Goal: Information Seeking & Learning: Learn about a topic

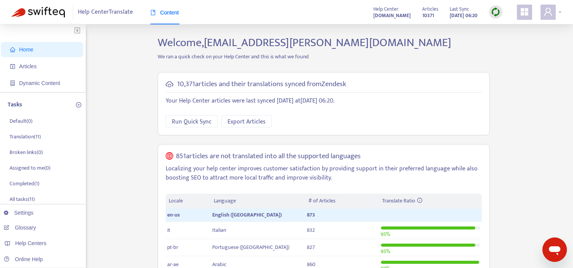
click at [556, 16] on div at bounding box center [550, 12] width 21 height 15
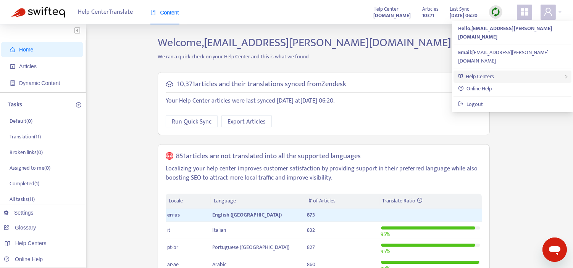
click at [497, 71] on div "Help Centers" at bounding box center [512, 77] width 118 height 12
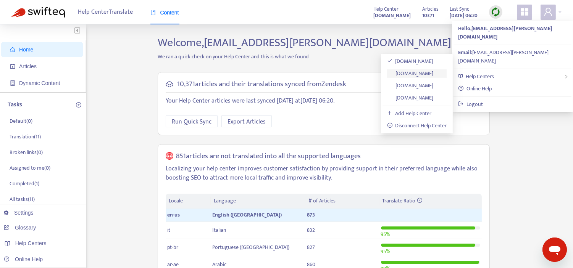
click at [422, 71] on link "[DOMAIN_NAME]" at bounding box center [410, 73] width 47 height 9
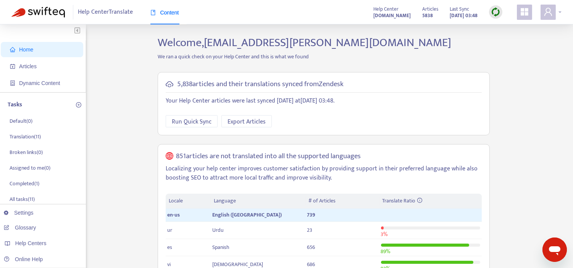
click at [554, 9] on span at bounding box center [547, 12] width 15 height 15
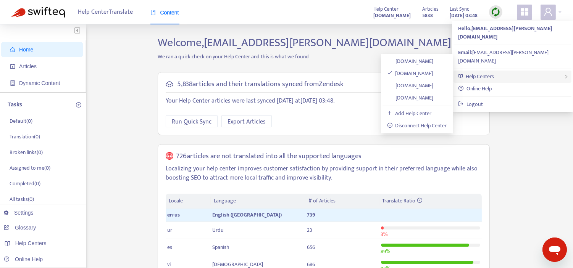
click at [490, 72] on span "Help Centers" at bounding box center [480, 76] width 28 height 9
click at [474, 72] on span "Help Centers" at bounding box center [480, 76] width 28 height 9
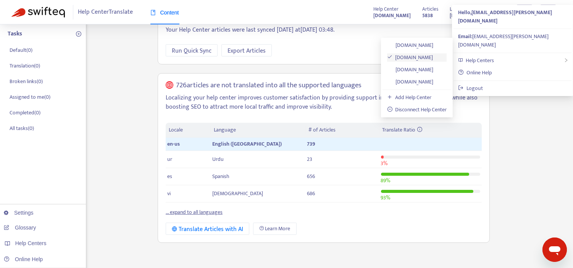
scroll to position [71, 0]
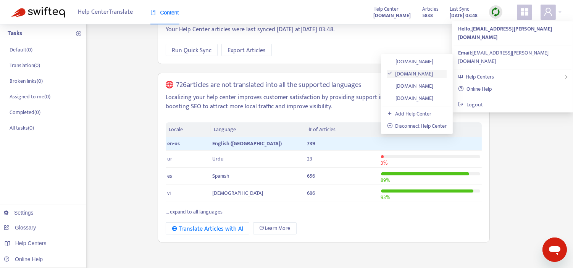
click at [407, 74] on link "[DOMAIN_NAME]" at bounding box center [410, 73] width 46 height 9
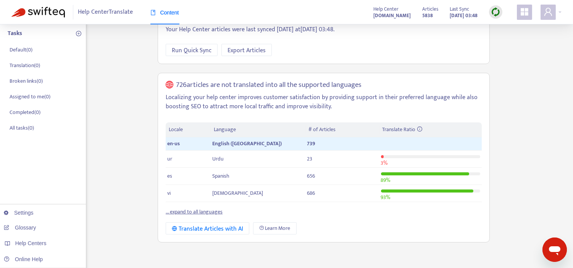
scroll to position [0, 0]
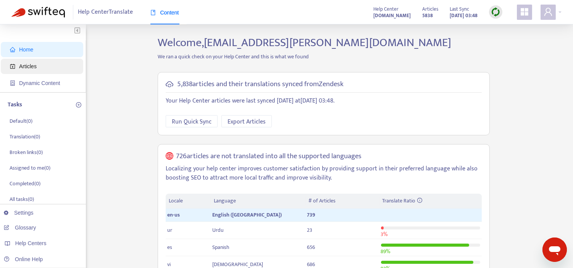
click at [36, 68] on span "Articles" at bounding box center [43, 66] width 67 height 15
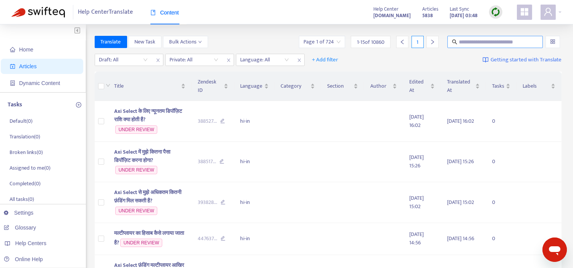
click at [505, 39] on input "text" at bounding box center [495, 42] width 73 height 8
click at [279, 60] on div at bounding box center [261, 59] width 46 height 9
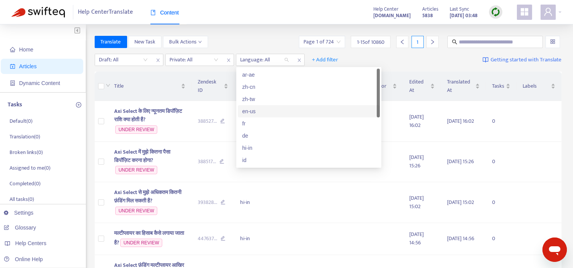
click at [264, 110] on div "en-us" at bounding box center [308, 111] width 133 height 8
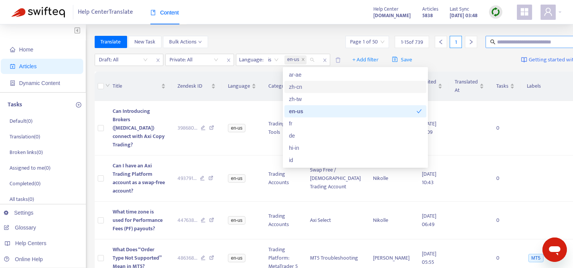
click at [497, 42] on input "text" at bounding box center [533, 42] width 73 height 8
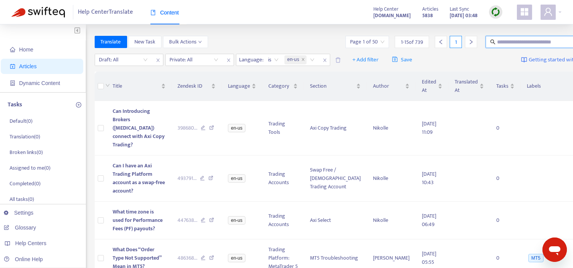
click at [497, 42] on input "text" at bounding box center [533, 42] width 73 height 8
paste input "**********"
type input "**********"
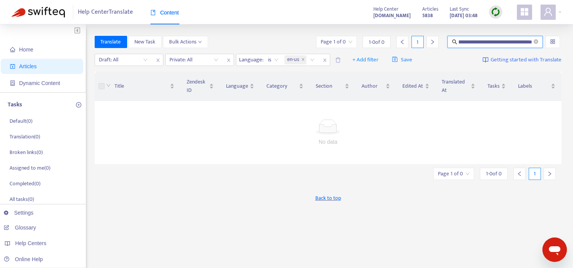
scroll to position [0, 0]
click at [519, 42] on input "**********" at bounding box center [495, 42] width 73 height 8
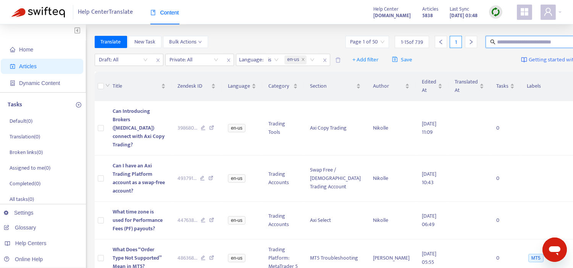
click at [497, 42] on input "text" at bounding box center [533, 42] width 73 height 8
paste input "**********"
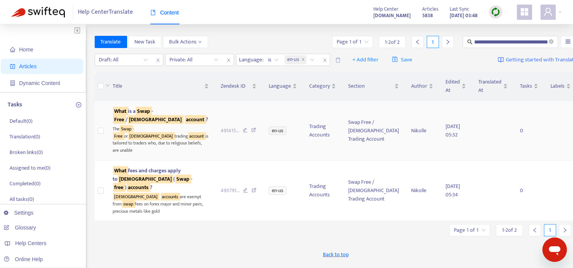
click at [185, 122] on sqkw "account" at bounding box center [195, 119] width 21 height 9
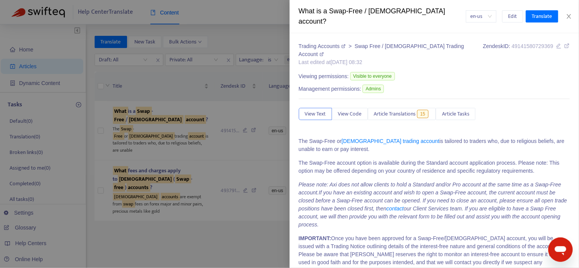
click at [389, 12] on div "What is a Swap-Free / [DEMOGRAPHIC_DATA] account?" at bounding box center [382, 16] width 167 height 21
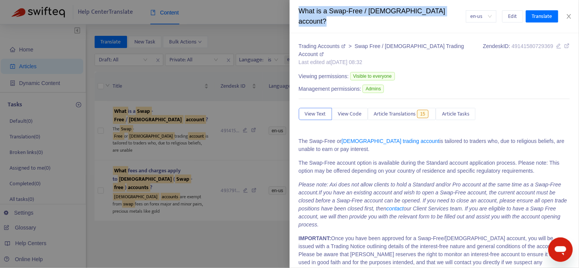
click at [389, 12] on div "What is a Swap-Free / [DEMOGRAPHIC_DATA] account?" at bounding box center [382, 16] width 167 height 21
copy div "What is a Swap-Free / [DEMOGRAPHIC_DATA] account?"
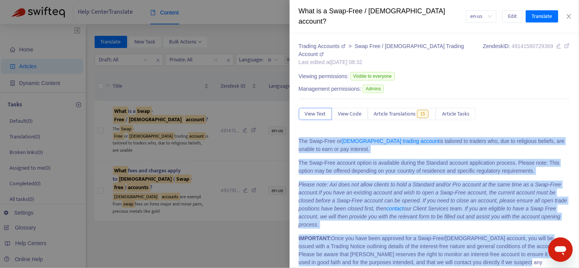
drag, startPoint x: 511, startPoint y: 124, endPoint x: 298, endPoint y: 125, distance: 212.9
click at [298, 125] on div "Trading Accounts > Swap Free / [DEMOGRAPHIC_DATA] Trading Account Last edited a…" at bounding box center [435, 150] width 290 height 235
copy div "The Swap-Free or [DEMOGRAPHIC_DATA] trading account is tailored to traders who,…"
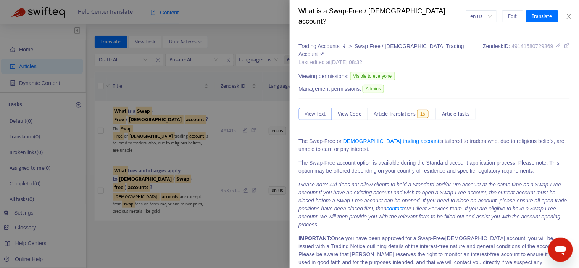
click at [150, 140] on div at bounding box center [289, 134] width 579 height 268
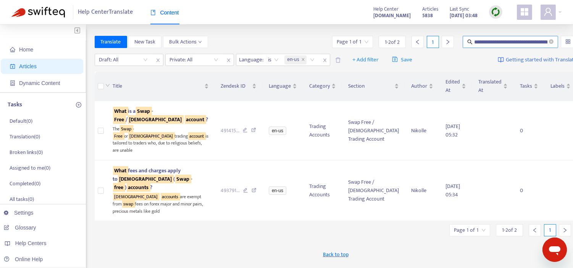
click at [474, 40] on input "**********" at bounding box center [510, 42] width 73 height 8
paste input "text"
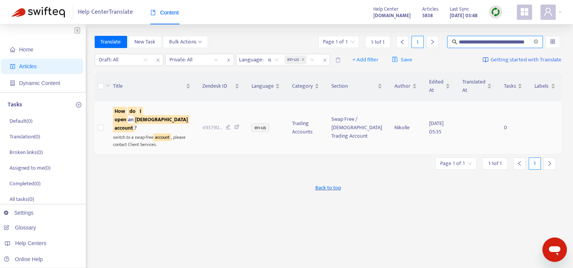
click at [134, 118] on sqkw "[DEMOGRAPHIC_DATA]" at bounding box center [162, 119] width 56 height 9
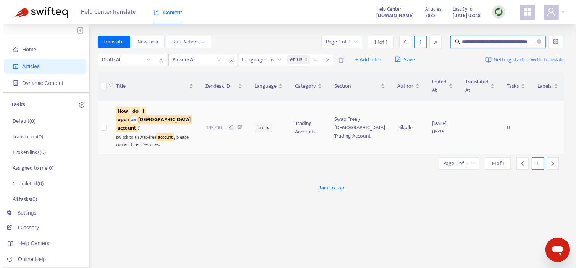
scroll to position [0, 0]
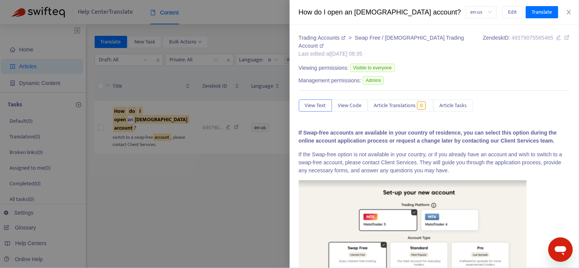
click at [383, 10] on div "How do I open an [DEMOGRAPHIC_DATA] account?" at bounding box center [382, 12] width 167 height 10
copy div "How do I open an [DEMOGRAPHIC_DATA] account?"
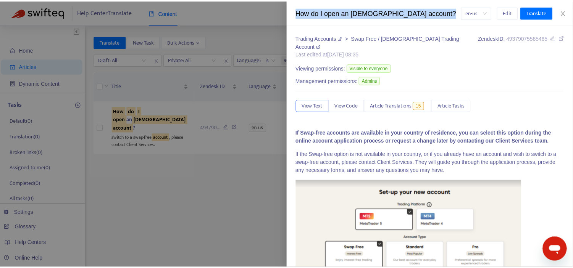
scroll to position [0, 0]
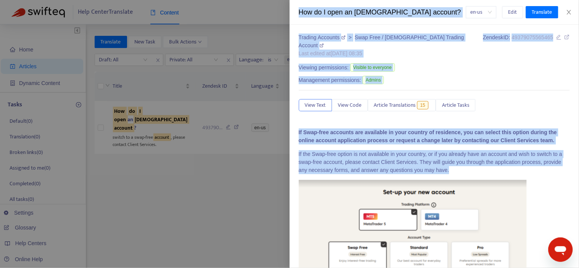
drag, startPoint x: 450, startPoint y: 165, endPoint x: 259, endPoint y: 126, distance: 195.5
click at [259, 126] on div "How do I open an [DEMOGRAPHIC_DATA] account? en-us Edit Translate Trading Accou…" at bounding box center [289, 134] width 579 height 268
click at [336, 133] on strong "If Swap-free accounts are available in your country of residence, you can selec…" at bounding box center [428, 136] width 258 height 14
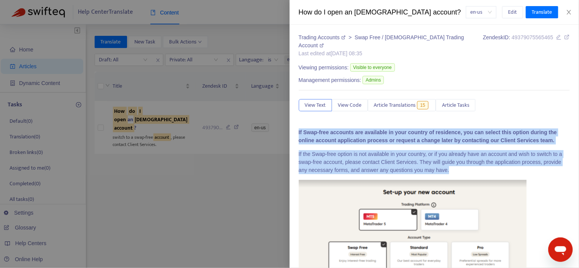
drag, startPoint x: 447, startPoint y: 164, endPoint x: 295, endPoint y: 122, distance: 158.3
click at [295, 122] on div "Trading Accounts > Swap Free / [DEMOGRAPHIC_DATA] Trading Account Last edited a…" at bounding box center [435, 146] width 290 height 243
copy div "If Swap-free accounts are available in your country of residence, you can selec…"
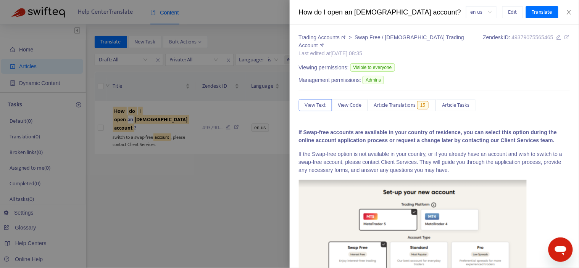
click at [125, 93] on div at bounding box center [289, 134] width 579 height 268
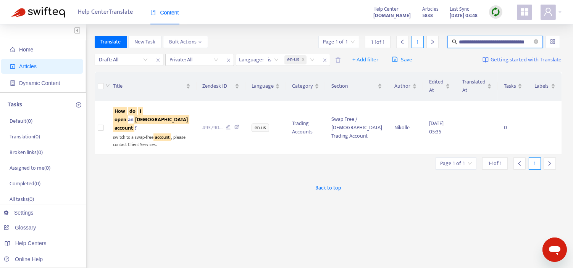
click at [482, 41] on input "**********" at bounding box center [495, 42] width 73 height 8
paste input "**********"
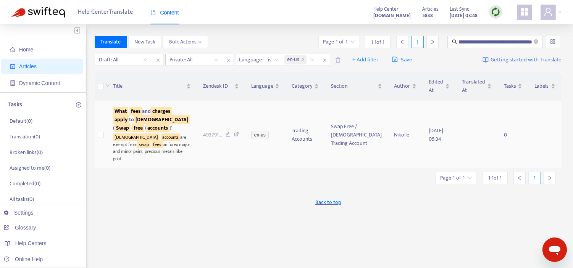
scroll to position [0, 0]
click at [129, 121] on sqkw "apply" at bounding box center [121, 119] width 16 height 9
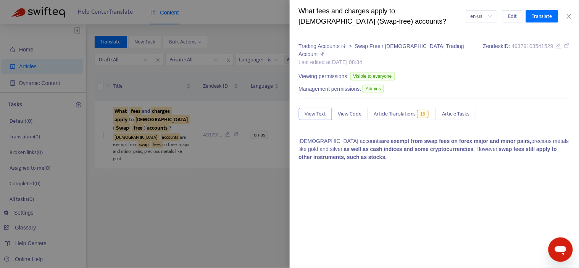
click at [359, 10] on div "What fees and charges apply to [DEMOGRAPHIC_DATA] (Swap-free) accounts?" at bounding box center [382, 16] width 167 height 21
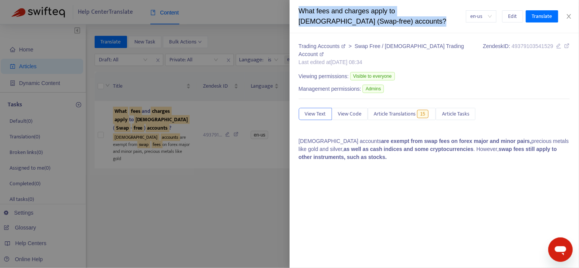
click at [359, 10] on div "What fees and charges apply to [DEMOGRAPHIC_DATA] (Swap-free) accounts?" at bounding box center [382, 16] width 167 height 21
copy div "What fees and charges apply to [DEMOGRAPHIC_DATA] (Swap-free) accounts?"
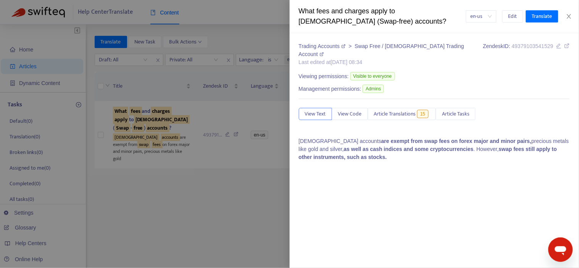
click at [381, 138] on strong "are exempt from swap fees on forex major and minor pairs," at bounding box center [456, 141] width 150 height 6
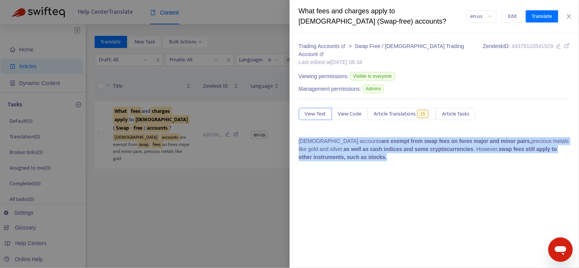
click at [381, 138] on strong "are exempt from swap fees on forex major and minor pairs," at bounding box center [456, 141] width 150 height 6
copy p "[DEMOGRAPHIC_DATA] accounts are exempt from swap fees on forex major and minor …"
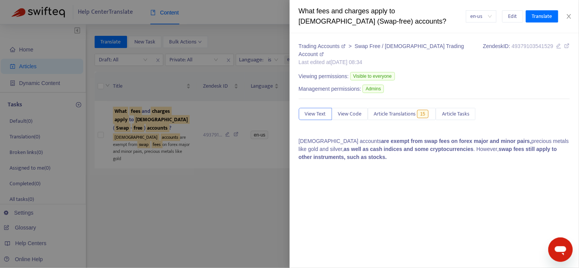
click at [206, 155] on div at bounding box center [289, 134] width 579 height 268
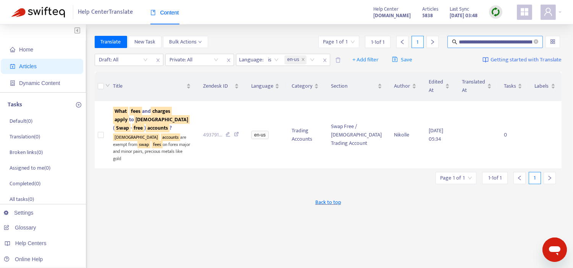
click at [482, 47] on span "**********" at bounding box center [494, 42] width 95 height 12
click at [480, 38] on input "**********" at bounding box center [495, 42] width 73 height 8
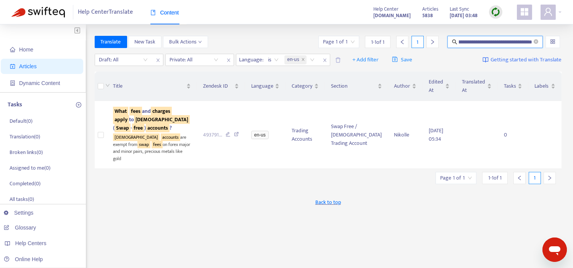
click at [480, 38] on input "**********" at bounding box center [495, 42] width 73 height 8
paste input "text"
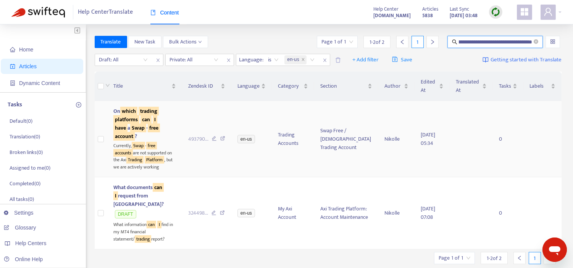
click at [142, 120] on sqkw "can" at bounding box center [145, 119] width 11 height 9
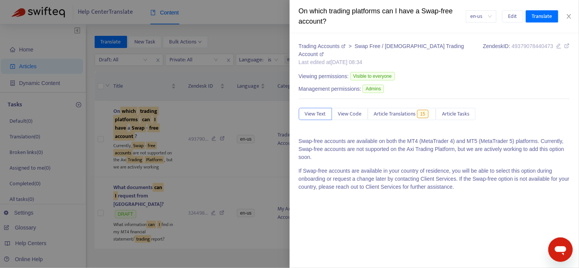
click at [384, 10] on div "On which trading platforms can I have a Swap-free account?" at bounding box center [382, 16] width 167 height 21
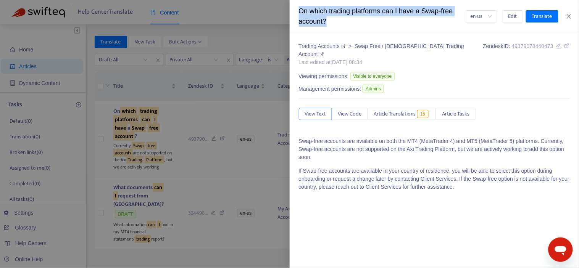
click at [384, 10] on div "On which trading platforms can I have a Swap-free account?" at bounding box center [382, 16] width 167 height 21
copy div "On which trading platforms can I have a Swap-free account?"
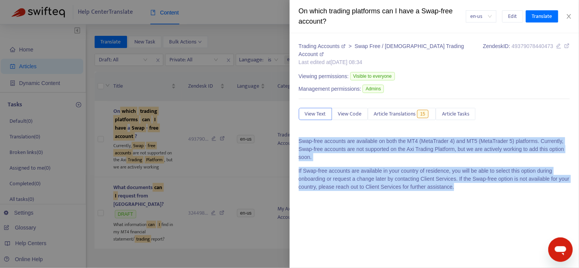
drag, startPoint x: 458, startPoint y: 180, endPoint x: 299, endPoint y: 135, distance: 165.0
click at [299, 137] on div "Swap-free accounts are available on both the MT4 (MetaTrader 4) and MT5 (MetaTr…" at bounding box center [434, 167] width 271 height 60
copy div "Swap-free accounts are available on both the MT4 (MetaTrader 4) and MT5 (MetaTr…"
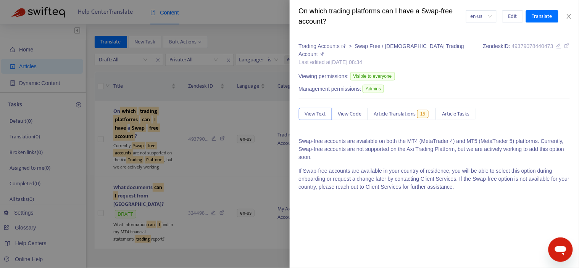
click at [210, 174] on div at bounding box center [289, 134] width 579 height 268
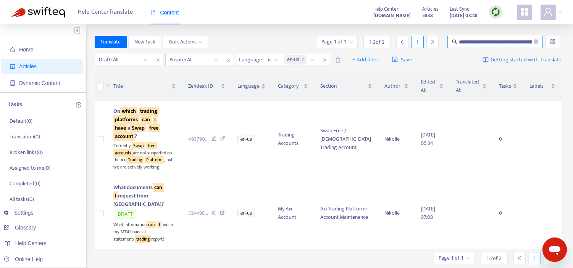
click at [491, 40] on input "**********" at bounding box center [495, 42] width 73 height 8
paste input "text"
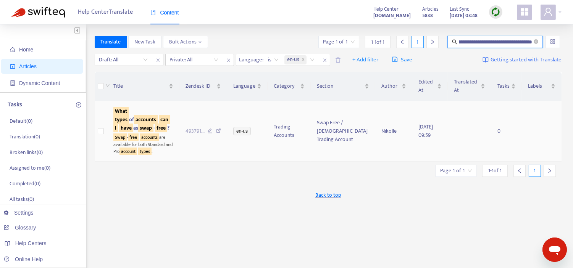
click at [200, 139] on td "493791 ..." at bounding box center [203, 131] width 48 height 61
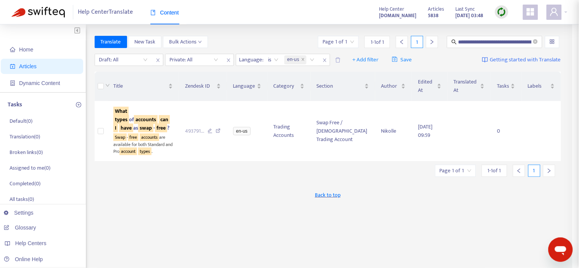
click at [138, 125] on div at bounding box center [289, 134] width 579 height 268
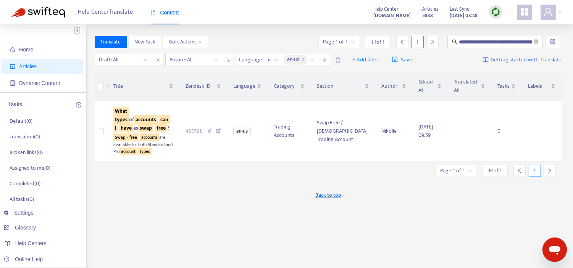
click at [155, 125] on sqkw "free" at bounding box center [161, 128] width 12 height 9
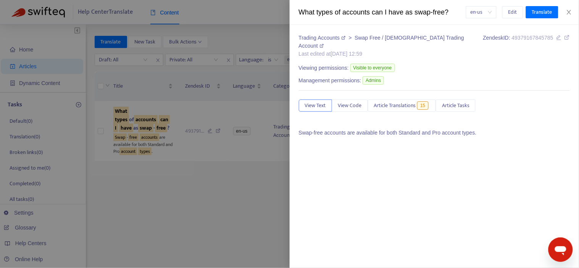
click at [379, 18] on div "What types of accounts can I have as swap-free? en-us Edit Translate" at bounding box center [435, 12] width 290 height 25
copy div "What types of accounts can I have as swap-free?"
click at [344, 131] on div "Swap-free accounts are available for both Standard and Pro account types." at bounding box center [434, 136] width 271 height 14
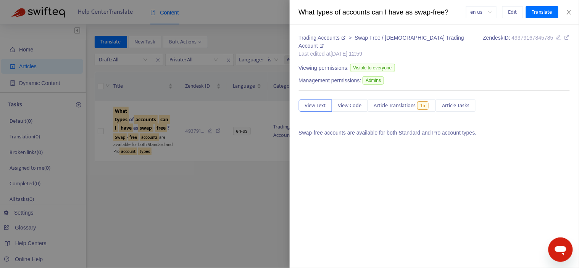
click at [330, 129] on p "Swap-free accounts are available for both Standard and Pro account types." at bounding box center [434, 133] width 271 height 8
copy p "Swap-free accounts are available for both Standard and Pro account types."
click at [201, 156] on div at bounding box center [289, 134] width 579 height 268
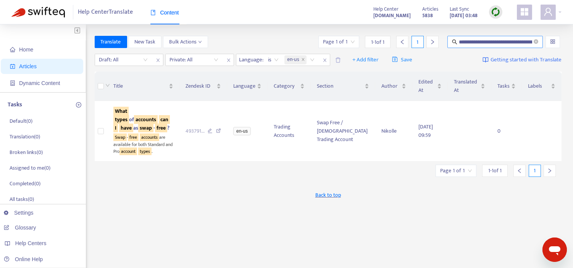
click at [497, 40] on input "**********" at bounding box center [495, 42] width 73 height 8
paste input "text"
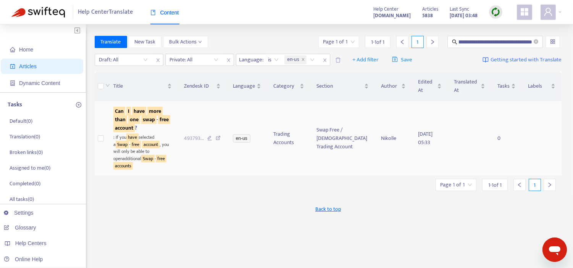
click at [151, 114] on sqkw "more" at bounding box center [154, 111] width 15 height 9
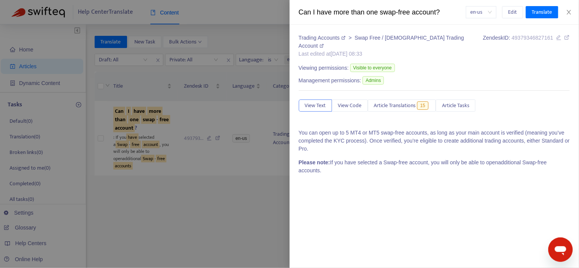
click at [371, 15] on div "Can I have more than one swap-free account?" at bounding box center [382, 12] width 167 height 10
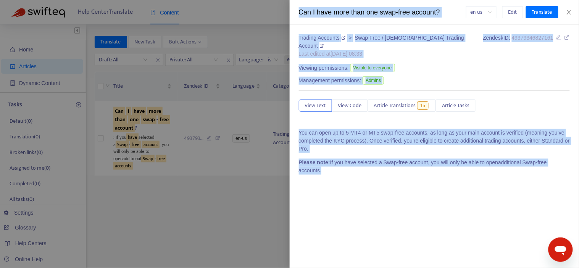
drag, startPoint x: 573, startPoint y: 159, endPoint x: 279, endPoint y: 129, distance: 295.8
click at [279, 129] on div "Can I have more than one swap-free account? en-us Edit Translate Trading Accoun…" at bounding box center [289, 134] width 579 height 268
click at [318, 129] on p "You can open up to 5 MT4 or MT5 swap-free accounts, as long as your main accoun…" at bounding box center [434, 141] width 271 height 24
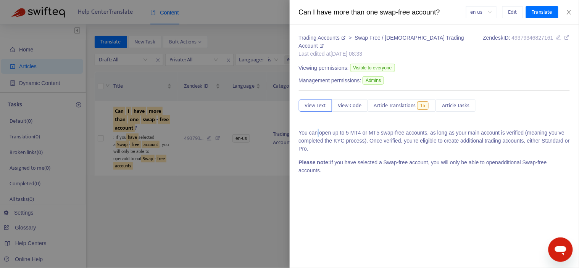
click at [318, 129] on p "You can open up to 5 MT4 or MT5 swap-free accounts, as long as your main accoun…" at bounding box center [434, 141] width 271 height 24
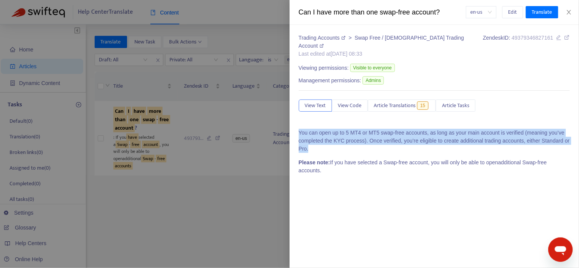
click at [318, 129] on p "You can open up to 5 MT4 or MT5 swap-free accounts, as long as your main accoun…" at bounding box center [434, 141] width 271 height 24
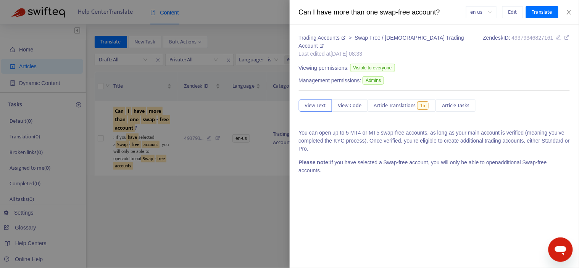
click at [397, 165] on div "You can open up to 5 MT4 or MT5 swap-free accounts, as long as your main accoun…" at bounding box center [434, 155] width 271 height 52
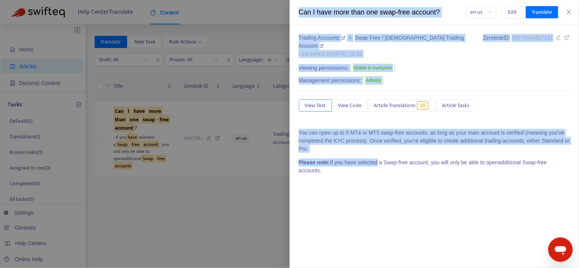
drag, startPoint x: 376, startPoint y: 186, endPoint x: 285, endPoint y: 137, distance: 103.2
click at [285, 137] on div "Can I have more than one swap-free account? en-us Edit Translate Trading Accoun…" at bounding box center [289, 134] width 579 height 268
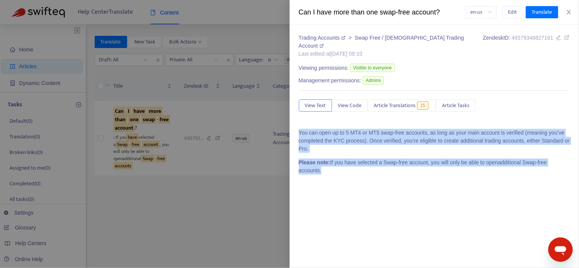
drag, startPoint x: 575, startPoint y: 155, endPoint x: 299, endPoint y: 124, distance: 277.2
click at [299, 124] on div "Trading Accounts > Swap Free / [DEMOGRAPHIC_DATA] Trading Account Last edited a…" at bounding box center [435, 146] width 290 height 243
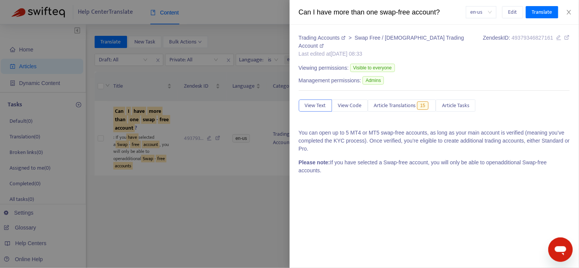
click at [192, 173] on div at bounding box center [289, 134] width 579 height 268
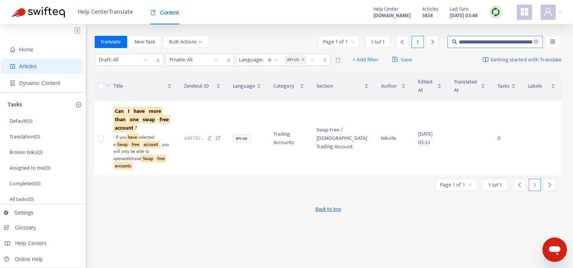
click at [494, 43] on input "**********" at bounding box center [495, 42] width 73 height 8
paste input "****"
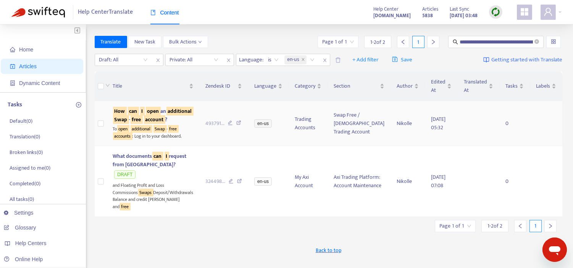
click at [150, 105] on td "How can I open an additional Swap - free account ? To open additional Swap - fr…" at bounding box center [153, 123] width 93 height 45
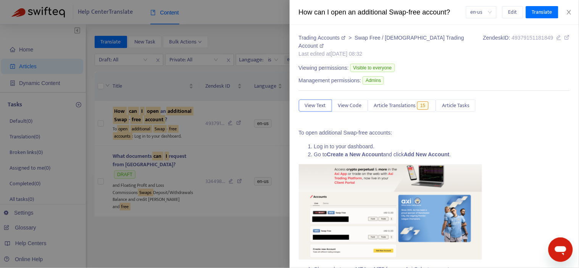
click at [413, 8] on div "How can I open an additional Swap-free account?" at bounding box center [382, 12] width 167 height 10
drag, startPoint x: 435, startPoint y: 94, endPoint x: 296, endPoint y: 125, distance: 142.2
click at [296, 125] on div "Trading Accounts > Swap Free / [DEMOGRAPHIC_DATA] Trading Account Last edited a…" at bounding box center [435, 146] width 290 height 243
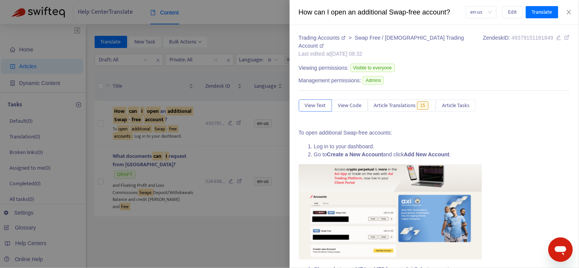
click at [184, 180] on div at bounding box center [289, 134] width 579 height 268
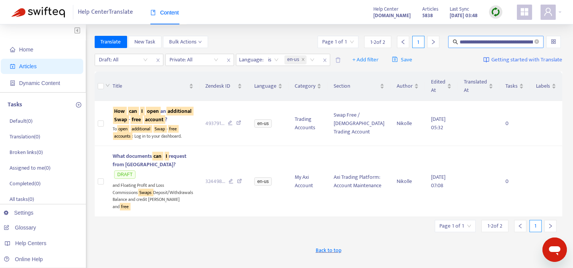
click at [514, 43] on input "**********" at bounding box center [495, 42] width 73 height 8
paste input "text"
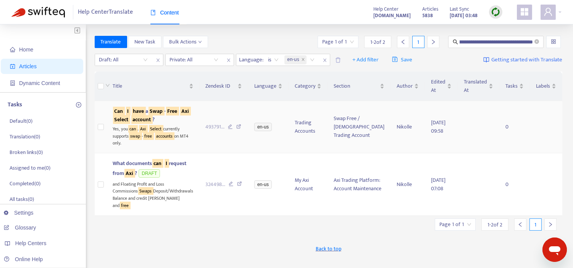
click at [168, 139] on div "Yes, you can . Axi Select currently supports swap - free accounts on MT4 only." at bounding box center [153, 135] width 81 height 23
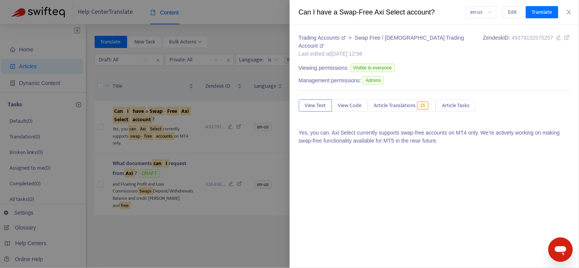
click at [392, 16] on div "Can I have a Swap-Free Axi Select account?" at bounding box center [382, 12] width 167 height 10
click at [383, 129] on p "Yes, you can. Axi Select currently supports swap-free accounts on MT4 only. We’…" at bounding box center [434, 137] width 271 height 16
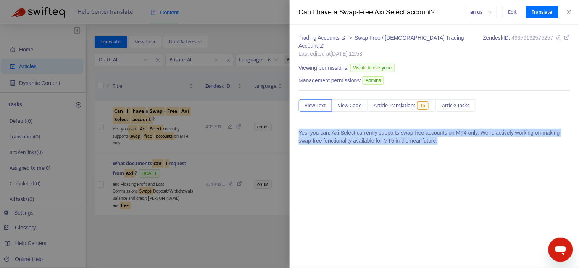
click at [383, 129] on p "Yes, you can. Axi Select currently supports swap-free accounts on MT4 only. We’…" at bounding box center [434, 137] width 271 height 16
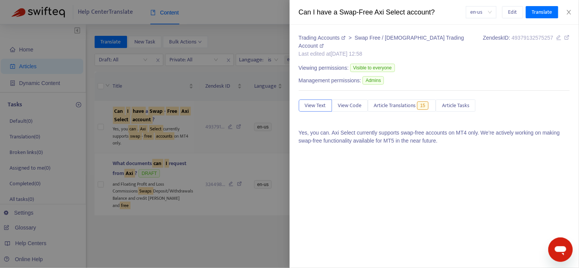
drag, startPoint x: 241, startPoint y: 172, endPoint x: 199, endPoint y: 149, distance: 47.8
click at [199, 149] on div at bounding box center [289, 134] width 579 height 268
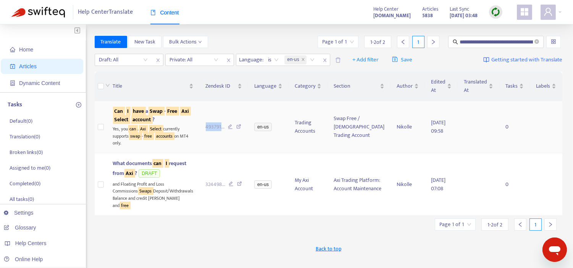
click at [200, 149] on td "493791 ..." at bounding box center [224, 127] width 49 height 52
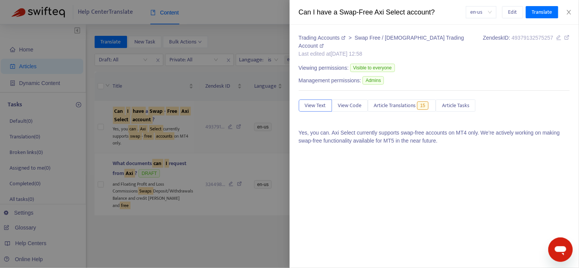
click at [199, 149] on div at bounding box center [289, 134] width 579 height 268
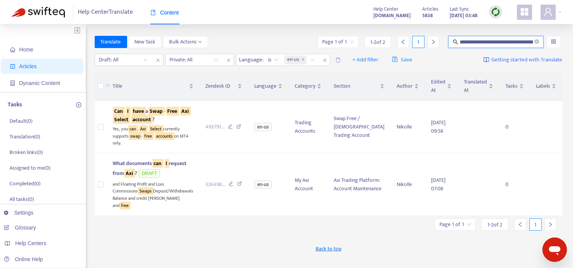
click at [498, 39] on input "**********" at bounding box center [495, 42] width 73 height 8
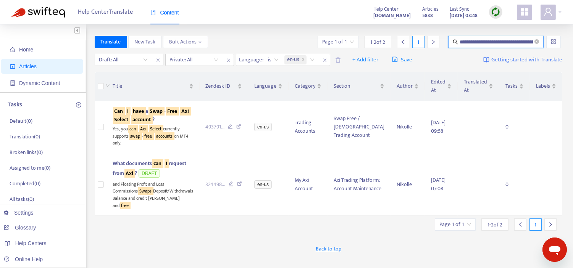
paste input "**********"
type input "**********"
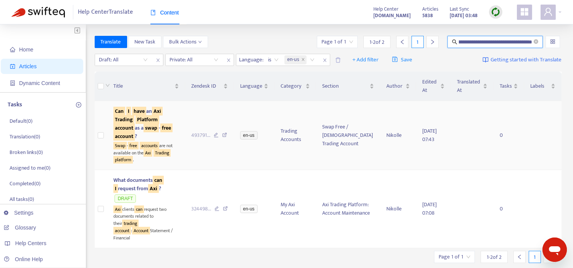
click at [143, 124] on span "Can I have an Axi Trading Platform account as a swap - free account ?" at bounding box center [142, 124] width 59 height 34
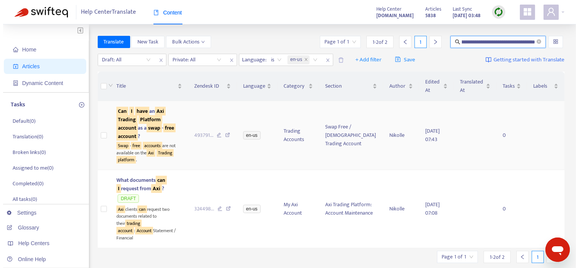
scroll to position [0, 0]
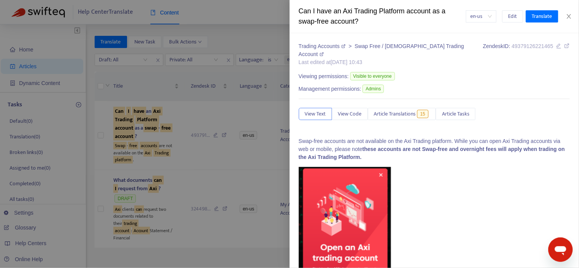
click at [392, 8] on div "Can I have an Axi Trading Platform account as a swap-free account?" at bounding box center [382, 16] width 167 height 21
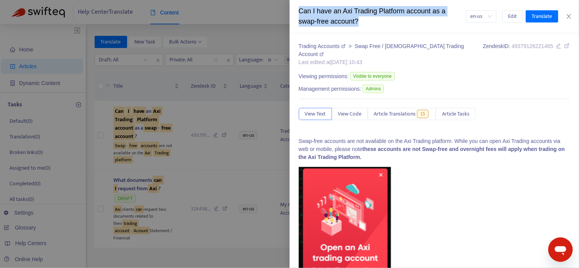
click at [392, 8] on div "Can I have an Axi Trading Platform account as a swap-free account?" at bounding box center [382, 16] width 167 height 21
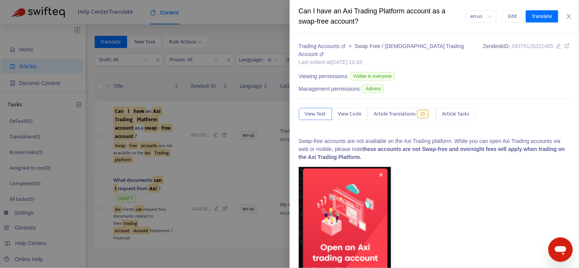
click at [427, 172] on p at bounding box center [434, 244] width 271 height 155
click at [409, 137] on p "Swap-free accounts are not available on the Axi Trading platform. While you can…" at bounding box center [434, 149] width 271 height 24
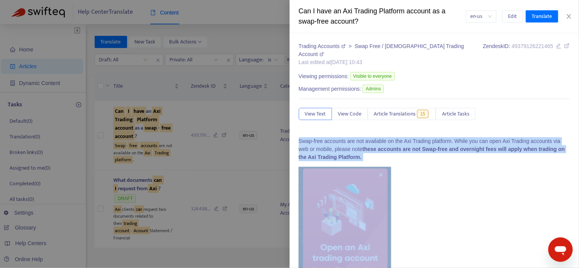
click at [409, 137] on p "Swap-free accounts are not available on the Axi Trading platform. While you can…" at bounding box center [434, 149] width 271 height 24
click at [434, 154] on p "Swap-free accounts are not available on the Axi Trading platform. While you can…" at bounding box center [434, 149] width 271 height 24
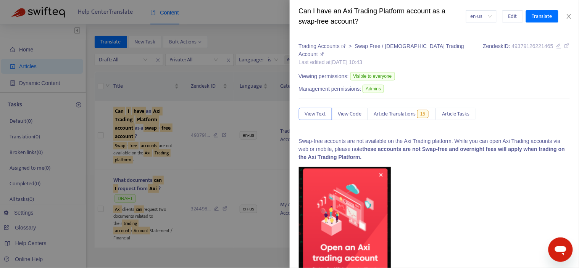
click at [252, 25] on div at bounding box center [289, 134] width 579 height 268
